Goal: Task Accomplishment & Management: Use online tool/utility

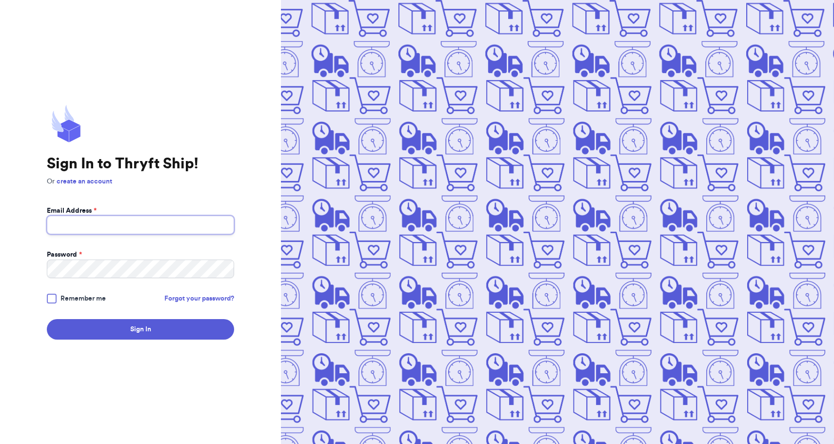
type input "taylor.peiton43@gmail.com"
click at [141, 329] on button "Sign In" at bounding box center [140, 329] width 187 height 20
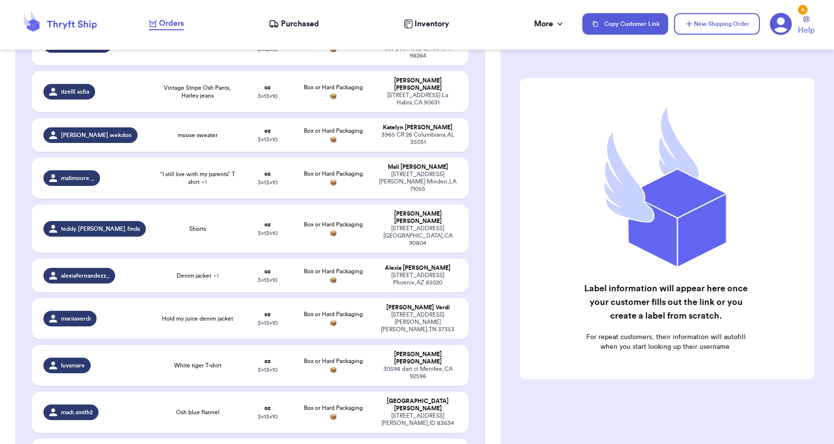
scroll to position [57, 0]
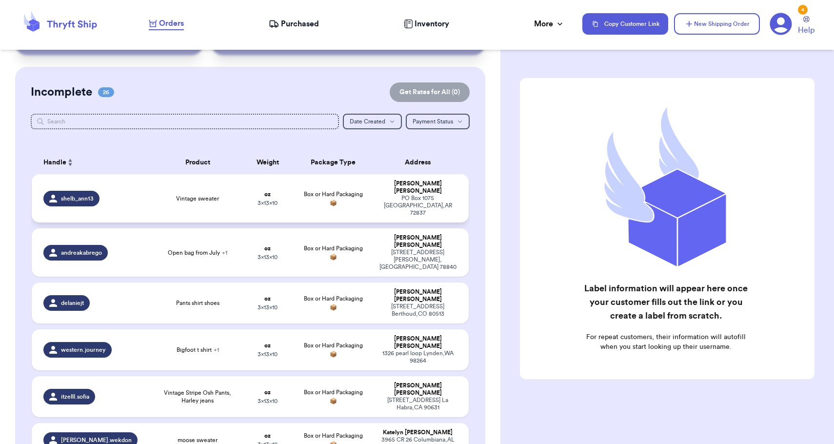
click at [320, 182] on td "Box or Hard Packaging 📦" at bounding box center [333, 198] width 79 height 48
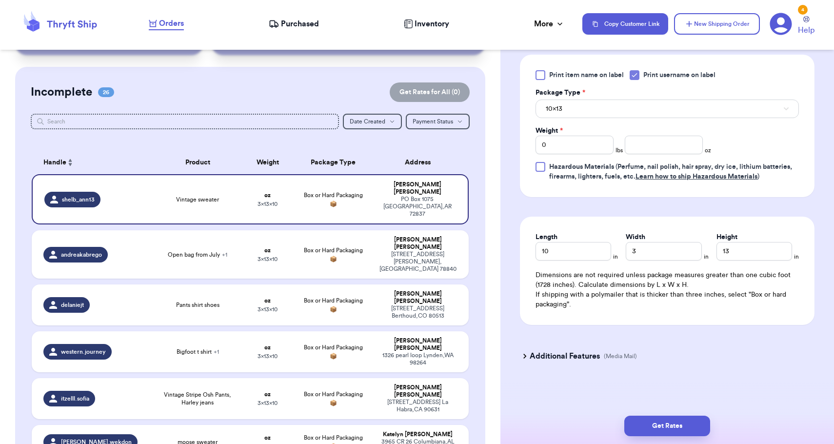
scroll to position [436, 0]
click at [278, 353] on span "3 x 13 x 10" at bounding box center [268, 356] width 20 height 6
type input "Bigfoot t shirt"
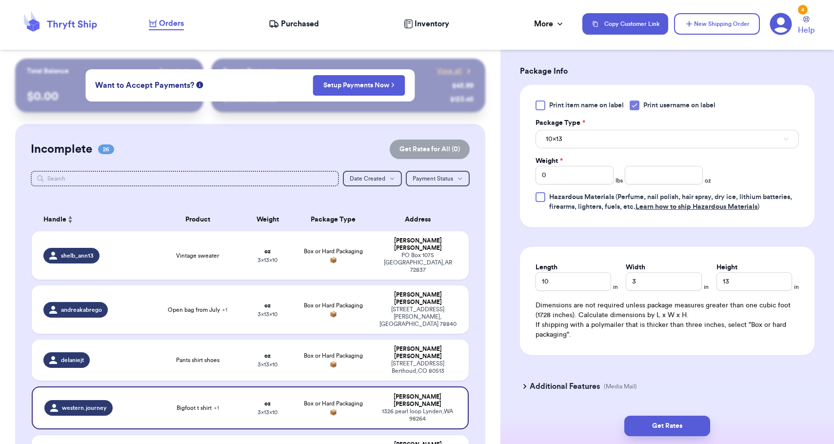
scroll to position [0, 0]
